Goal: Task Accomplishment & Management: Manage account settings

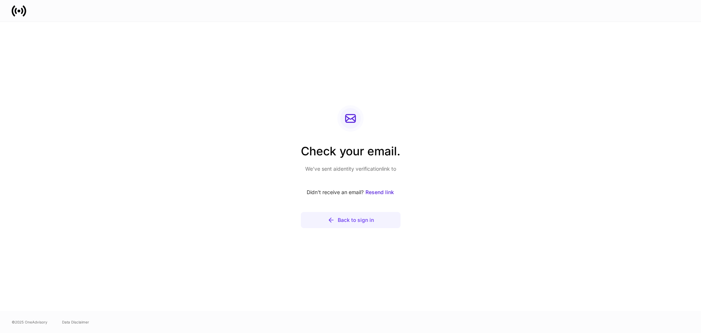
click at [353, 227] on button "Back to sign in" at bounding box center [351, 220] width 100 height 16
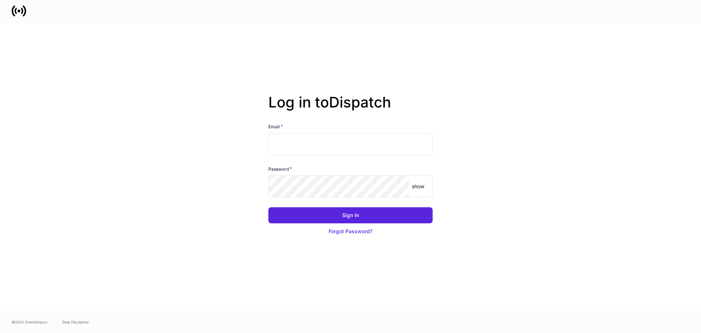
click at [317, 143] on input "text" at bounding box center [350, 144] width 164 height 22
click at [268, 207] on button "Sign In" at bounding box center [350, 215] width 164 height 16
type input "**********"
click at [268, 207] on button "Sign In" at bounding box center [350, 215] width 164 height 16
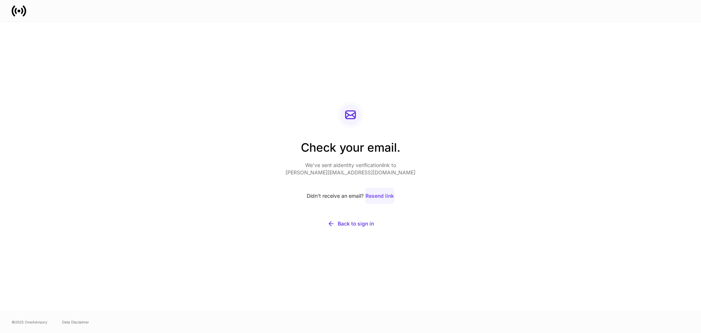
click at [376, 201] on button "Resend link" at bounding box center [379, 196] width 29 height 16
